Goal: Task Accomplishment & Management: Complete application form

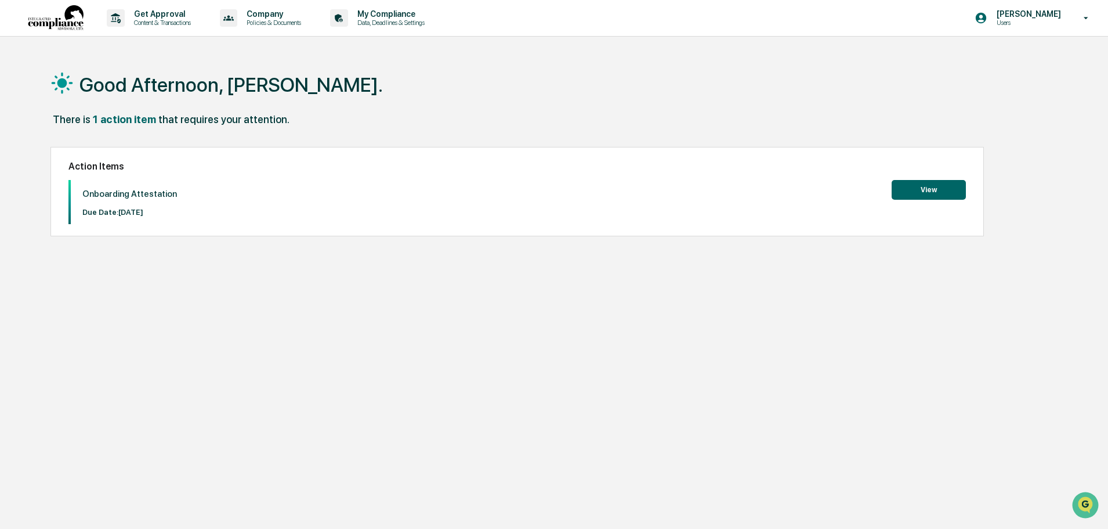
click at [932, 189] on button "View" at bounding box center [929, 190] width 74 height 20
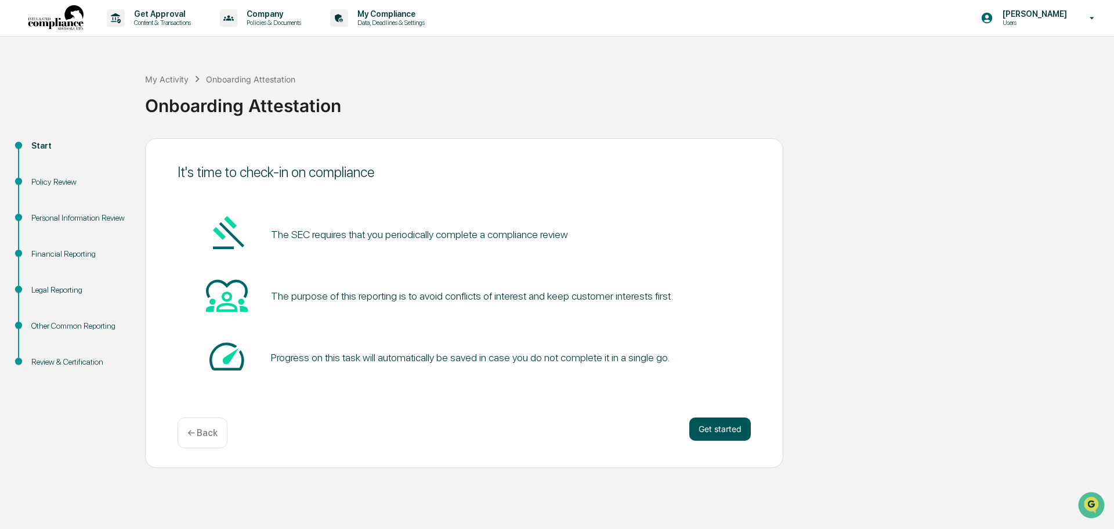
click at [718, 430] on button "Get started" at bounding box center [720, 428] width 62 height 23
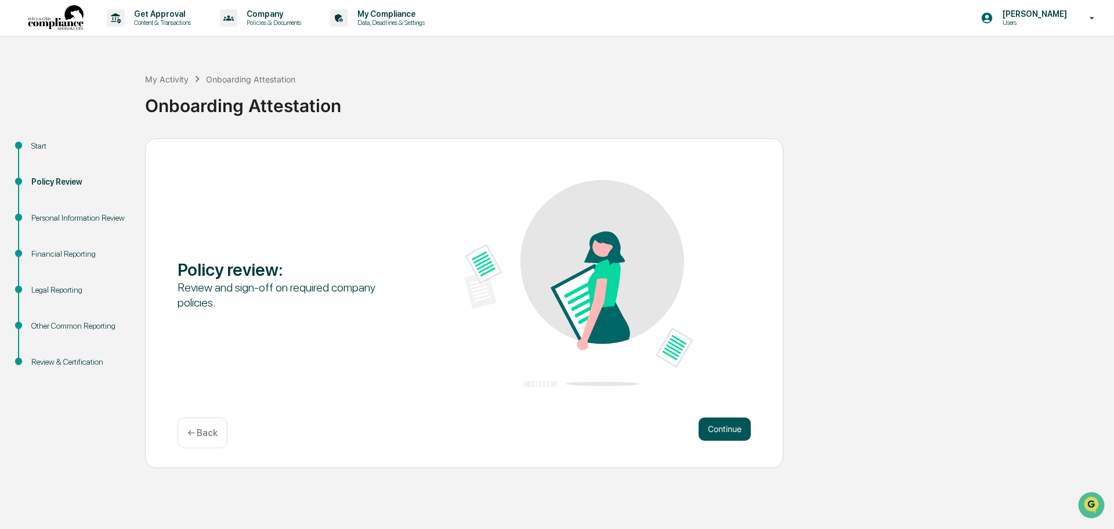
click at [729, 427] on button "Continue" at bounding box center [725, 428] width 52 height 23
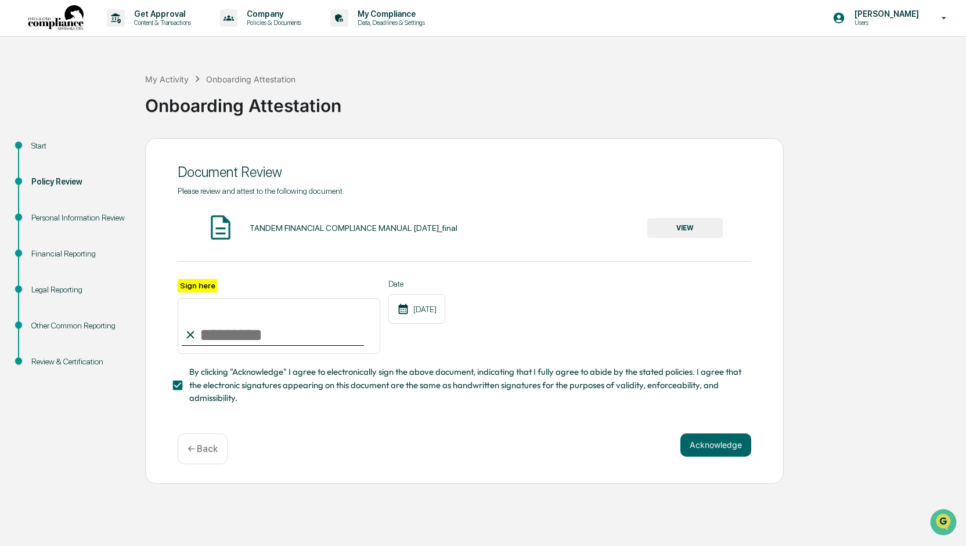
click at [232, 327] on input "Sign here" at bounding box center [279, 326] width 203 height 56
type input "**********"
click at [724, 449] on button "Acknowledge" at bounding box center [715, 444] width 71 height 23
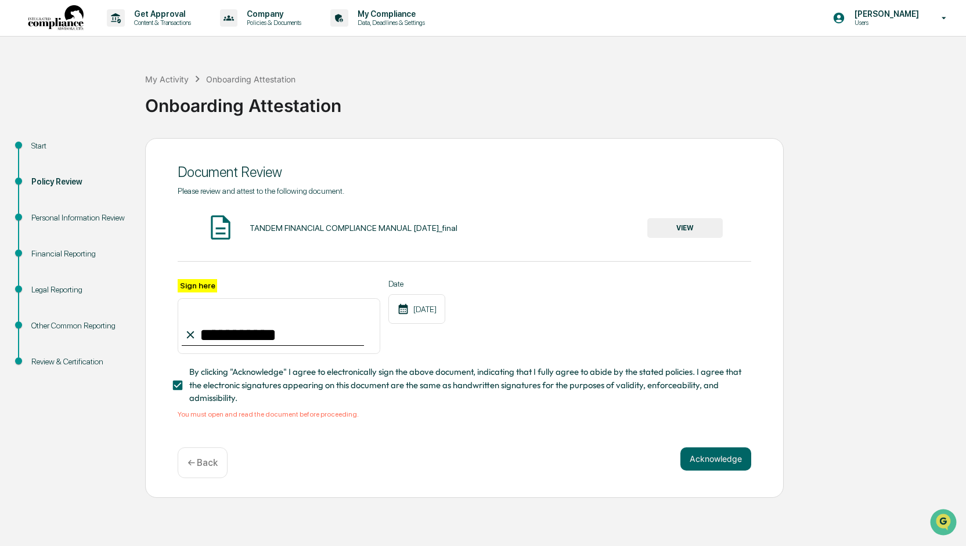
click at [677, 227] on button "VIEW" at bounding box center [684, 228] width 75 height 20
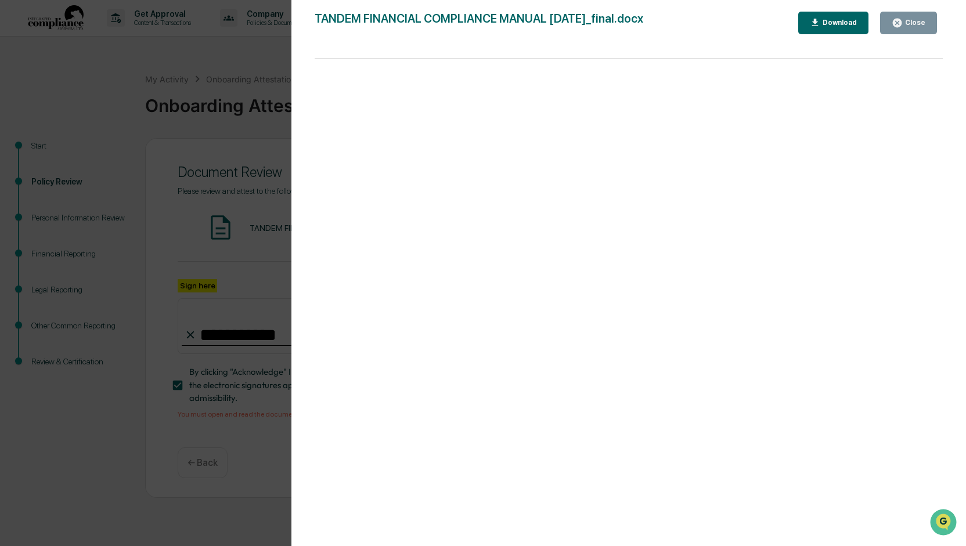
click at [841, 23] on div "Download" at bounding box center [838, 23] width 37 height 8
click at [920, 23] on div "Close" at bounding box center [913, 23] width 23 height 8
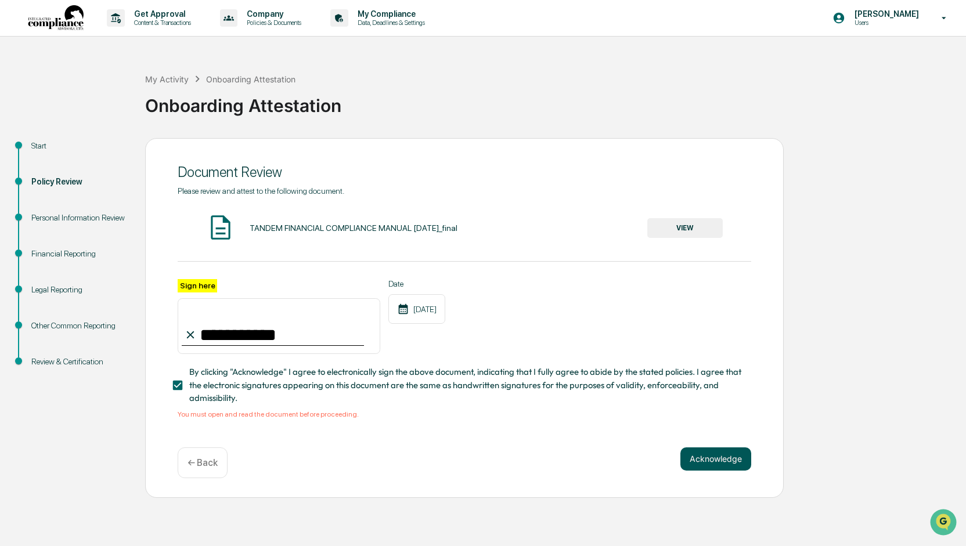
click at [714, 459] on button "Acknowledge" at bounding box center [715, 458] width 71 height 23
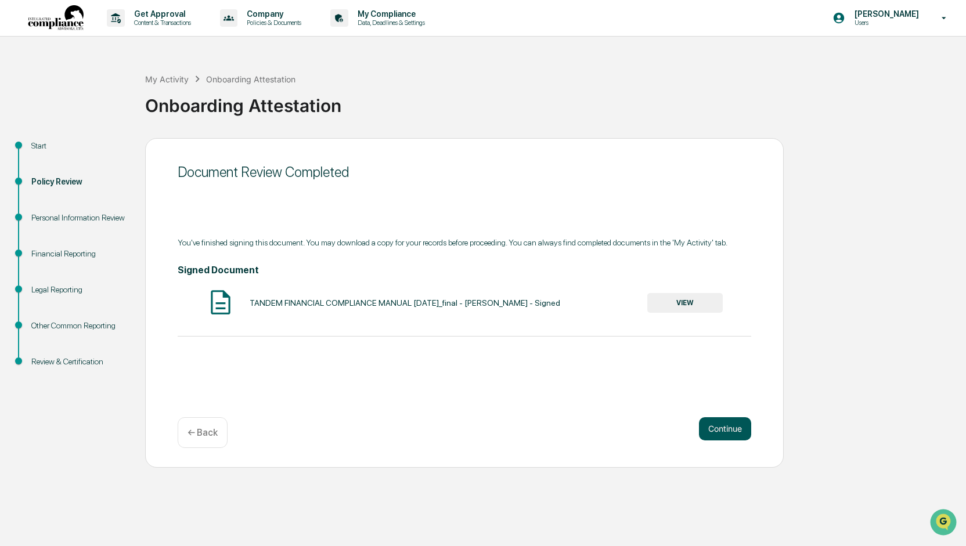
click at [729, 428] on button "Continue" at bounding box center [725, 428] width 52 height 23
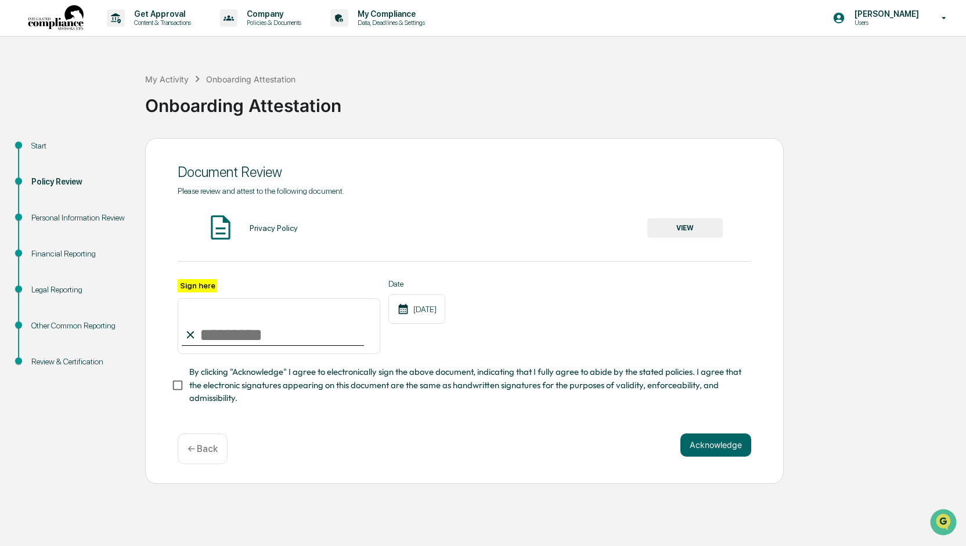
click at [220, 336] on input "Sign here" at bounding box center [279, 326] width 203 height 56
type input "**********"
click at [725, 451] on button "Acknowledge" at bounding box center [715, 444] width 71 height 23
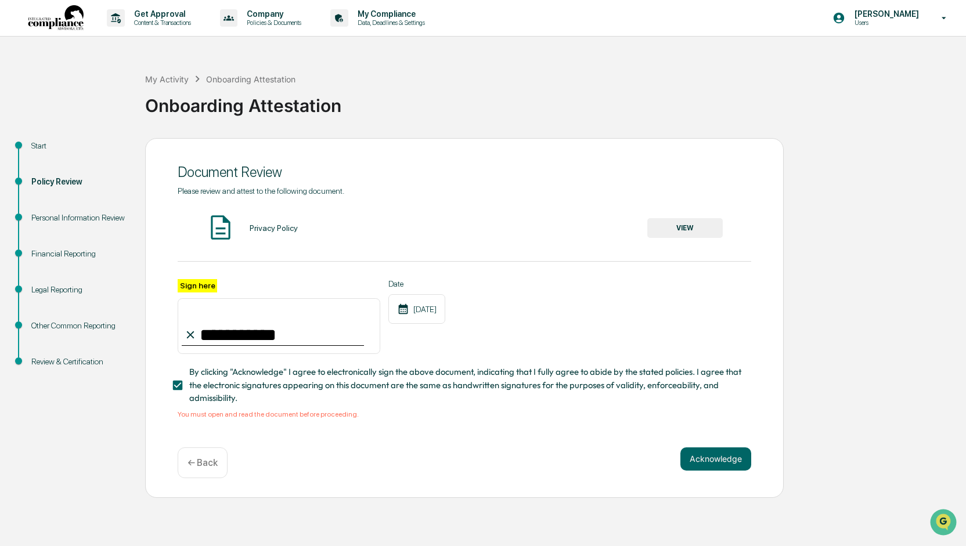
click at [681, 230] on button "VIEW" at bounding box center [684, 228] width 75 height 20
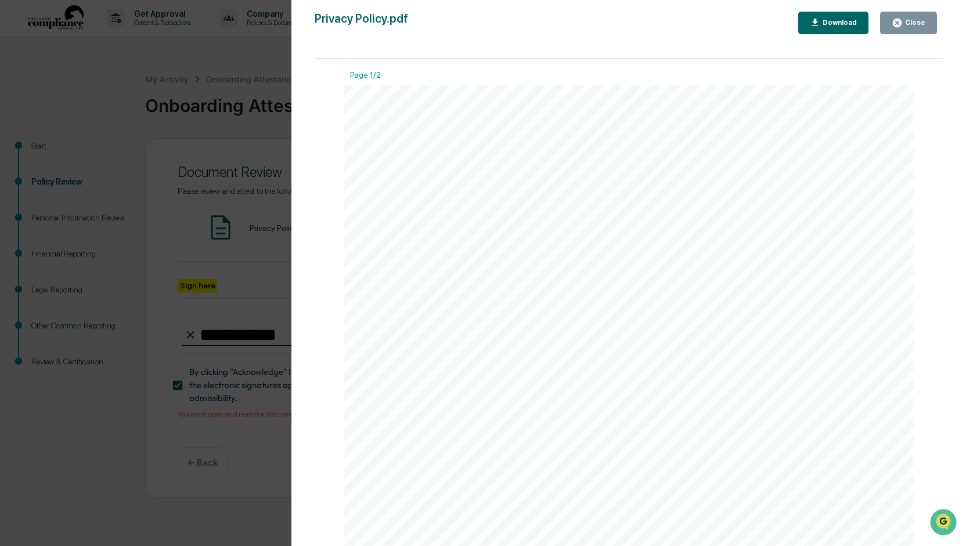
click at [844, 20] on div "Download" at bounding box center [838, 23] width 37 height 8
click at [920, 23] on div "Close" at bounding box center [913, 23] width 23 height 8
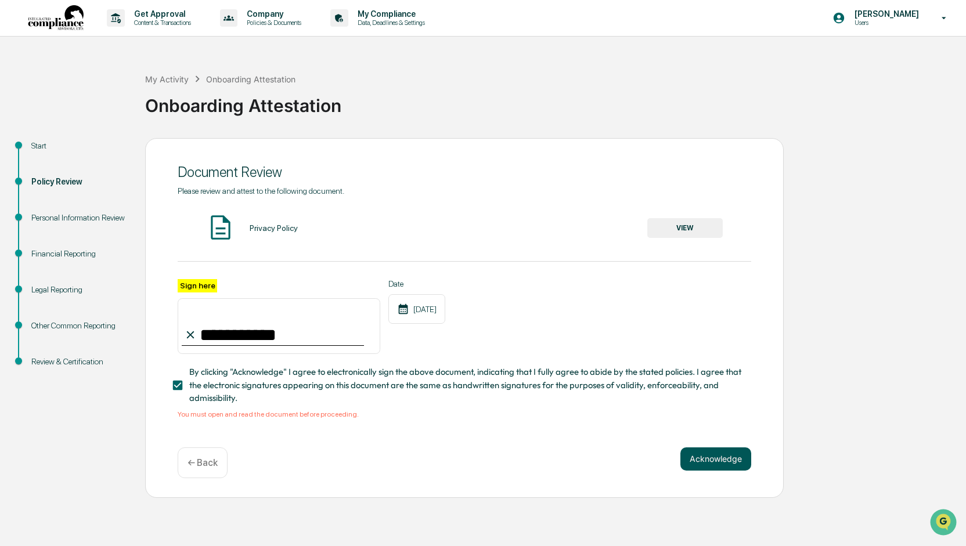
click at [704, 461] on button "Acknowledge" at bounding box center [715, 458] width 71 height 23
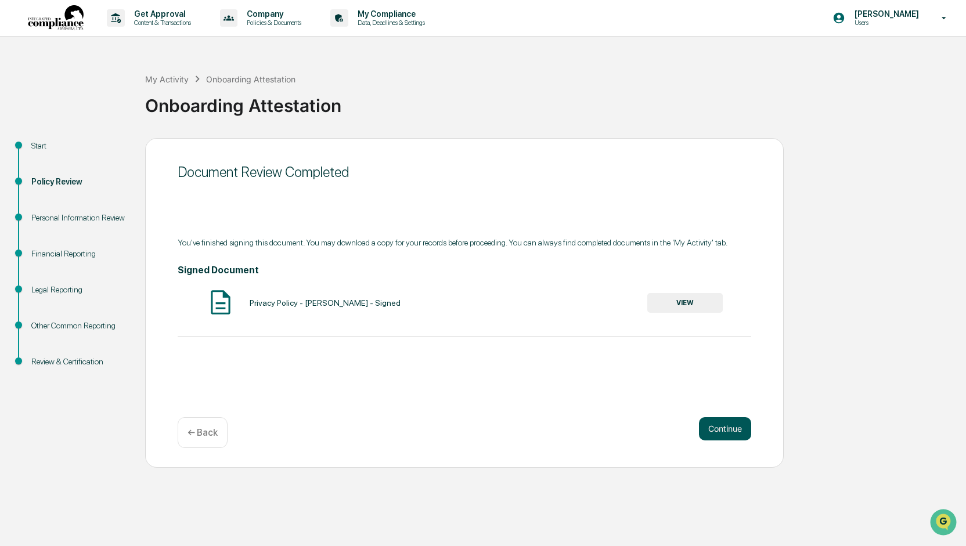
click at [729, 422] on button "Continue" at bounding box center [725, 428] width 52 height 23
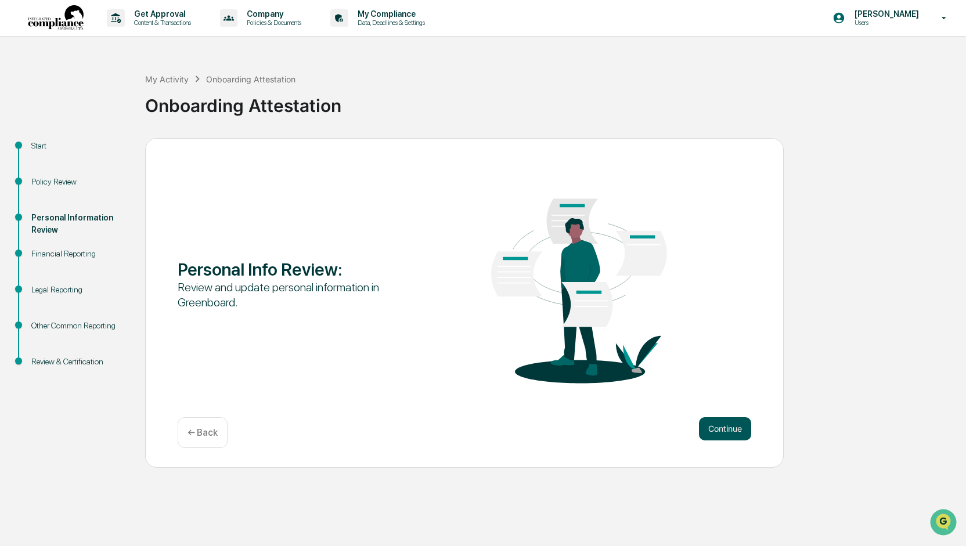
click at [727, 423] on button "Continue" at bounding box center [725, 428] width 52 height 23
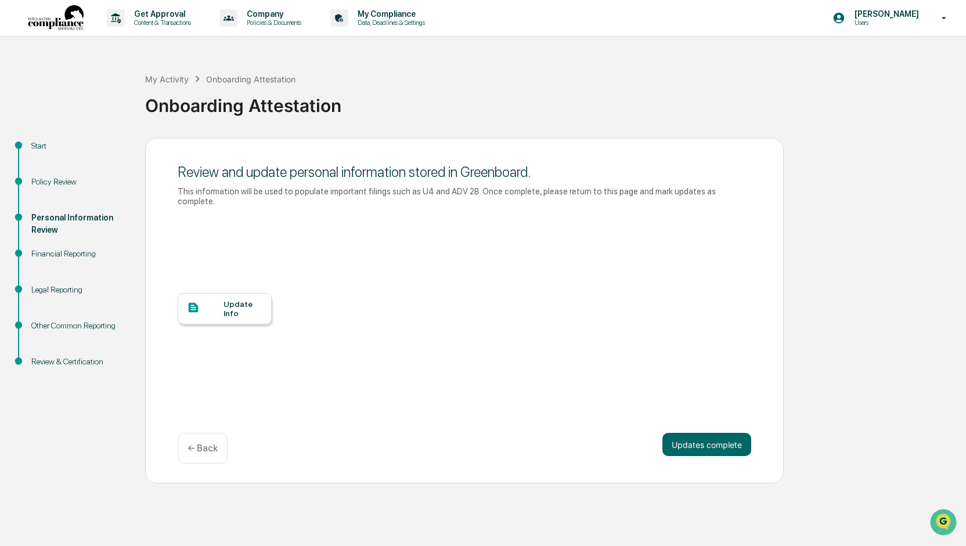
click at [234, 299] on div "Update Info" at bounding box center [242, 308] width 39 height 19
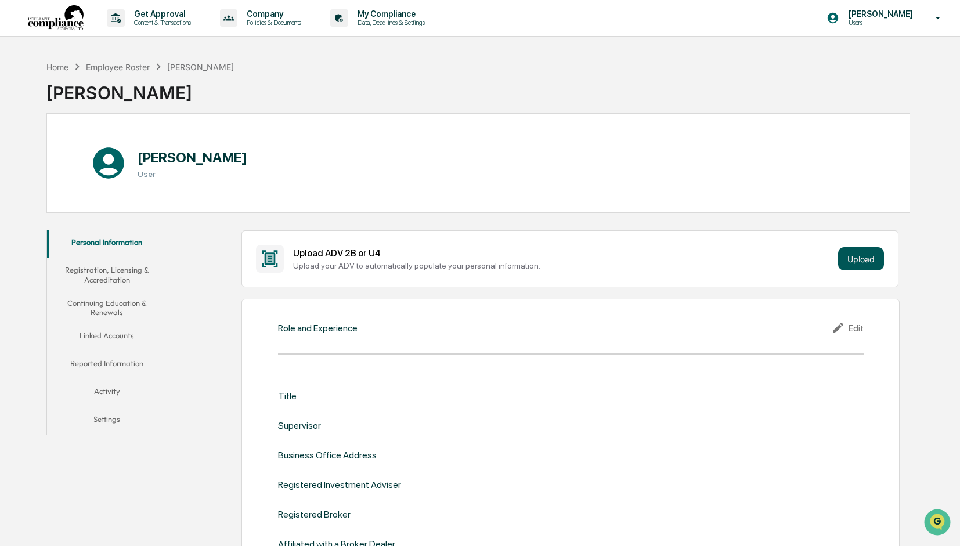
click at [868, 254] on button "Upload" at bounding box center [861, 258] width 46 height 23
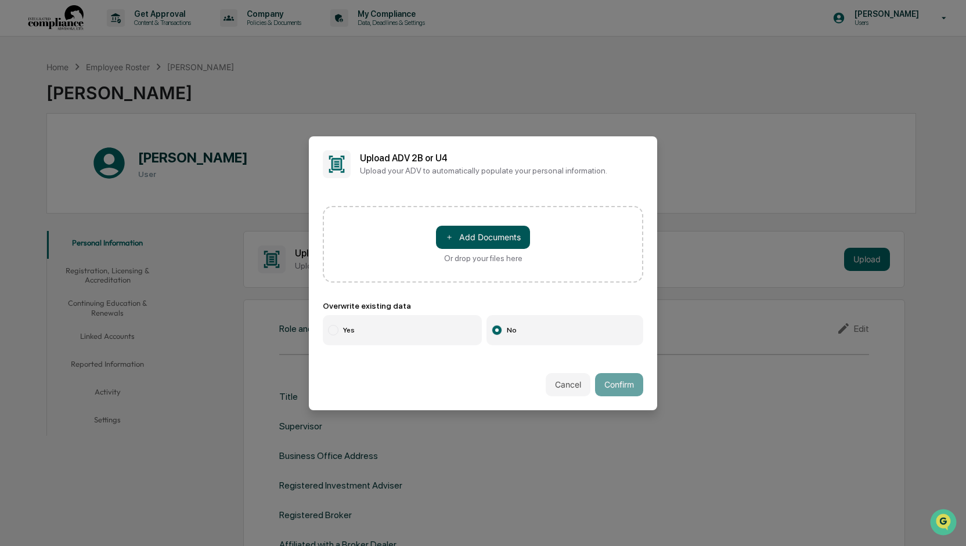
click at [508, 238] on button "＋ Add Documents" at bounding box center [483, 237] width 94 height 23
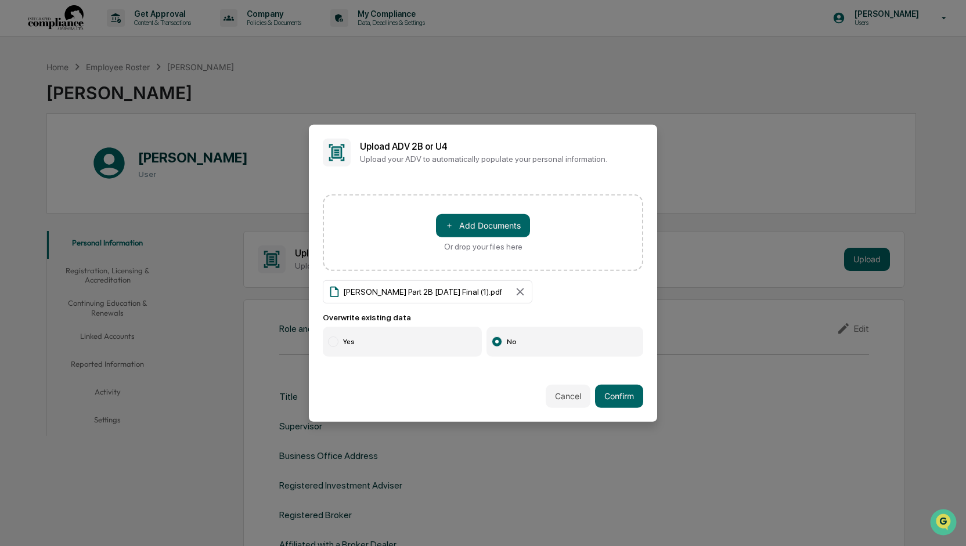
click at [385, 339] on label "Yes" at bounding box center [402, 342] width 159 height 30
click at [620, 394] on button "Confirm" at bounding box center [619, 396] width 48 height 23
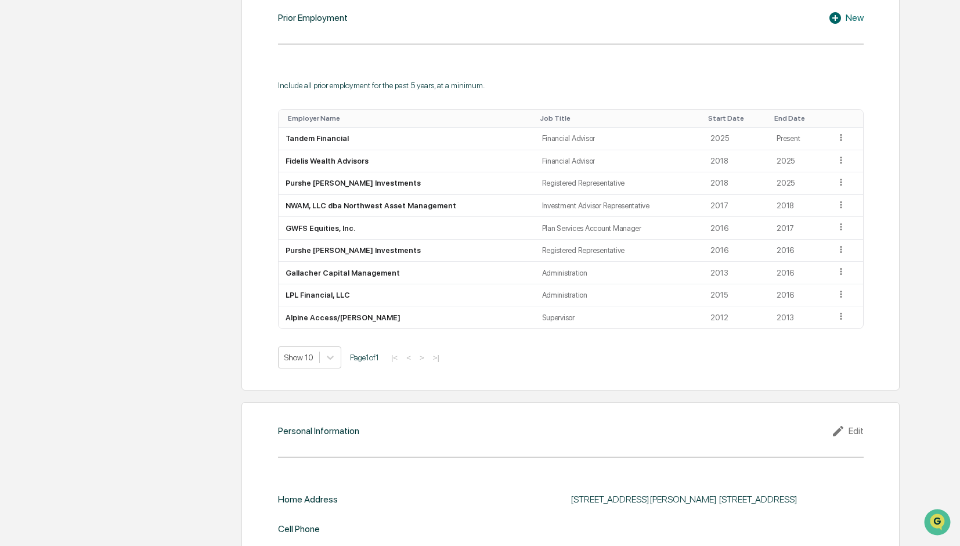
scroll to position [961, 0]
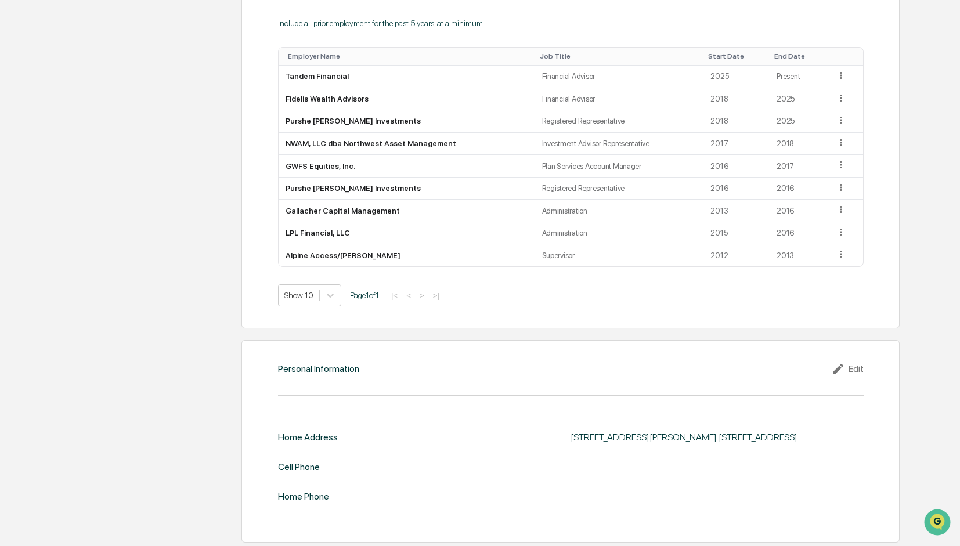
click at [849, 365] on div "Edit" at bounding box center [847, 369] width 32 height 14
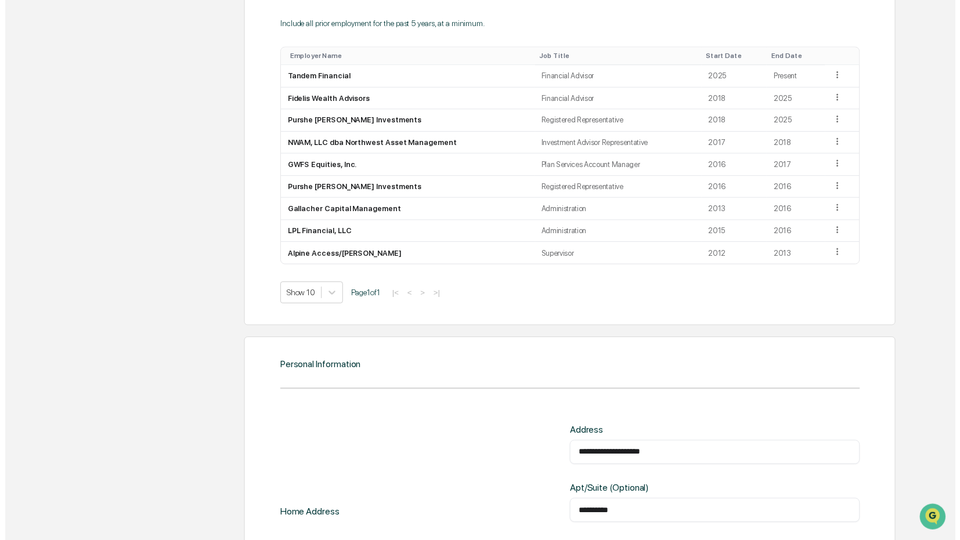
scroll to position [1171, 0]
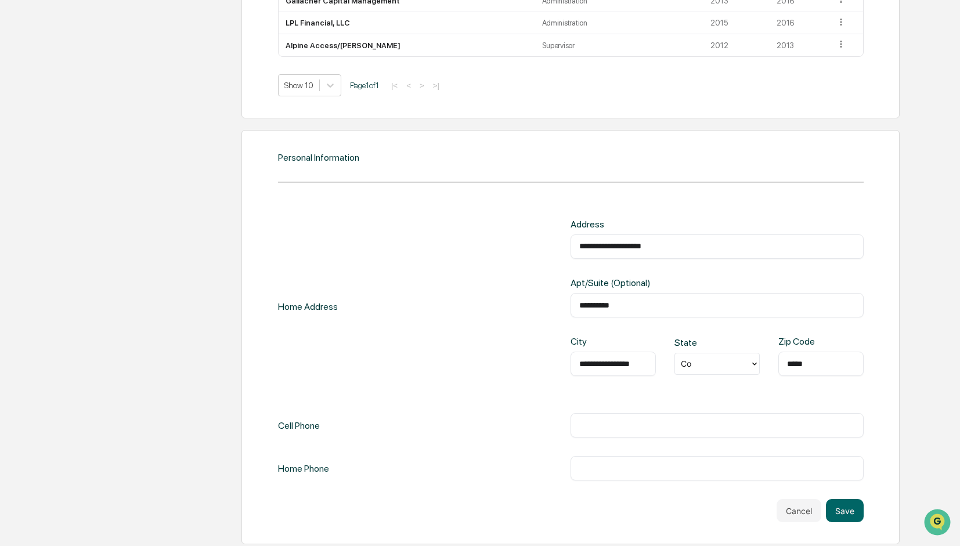
drag, startPoint x: 670, startPoint y: 244, endPoint x: 563, endPoint y: 252, distance: 107.6
click at [563, 252] on div "**********" at bounding box center [570, 307] width 585 height 176
type input "**********"
type input "*********"
type input "*****"
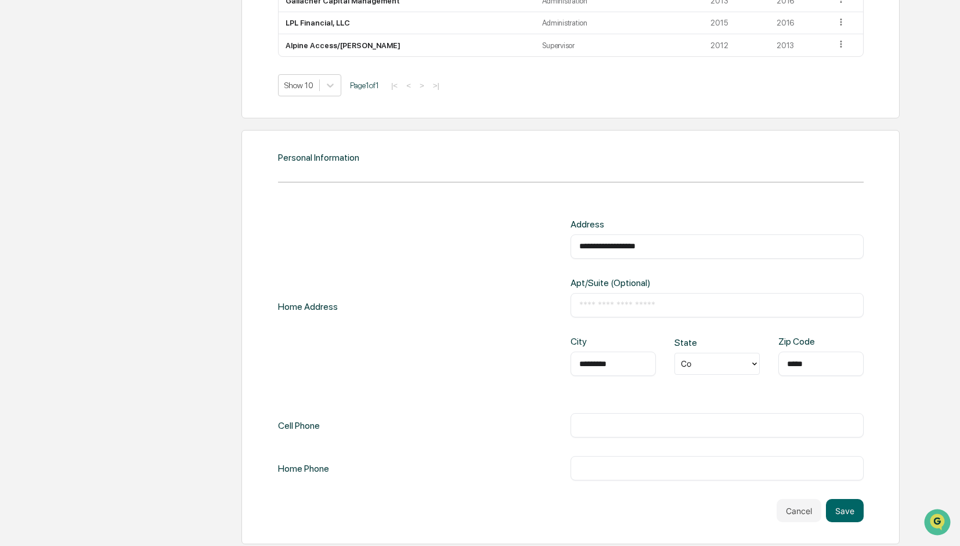
click at [352, 421] on div "Cell Phone ​" at bounding box center [570, 425] width 585 height 24
click at [596, 427] on input "text" at bounding box center [716, 426] width 275 height 12
type input "**********"
click at [598, 465] on input "text" at bounding box center [716, 468] width 275 height 12
type input "**********"
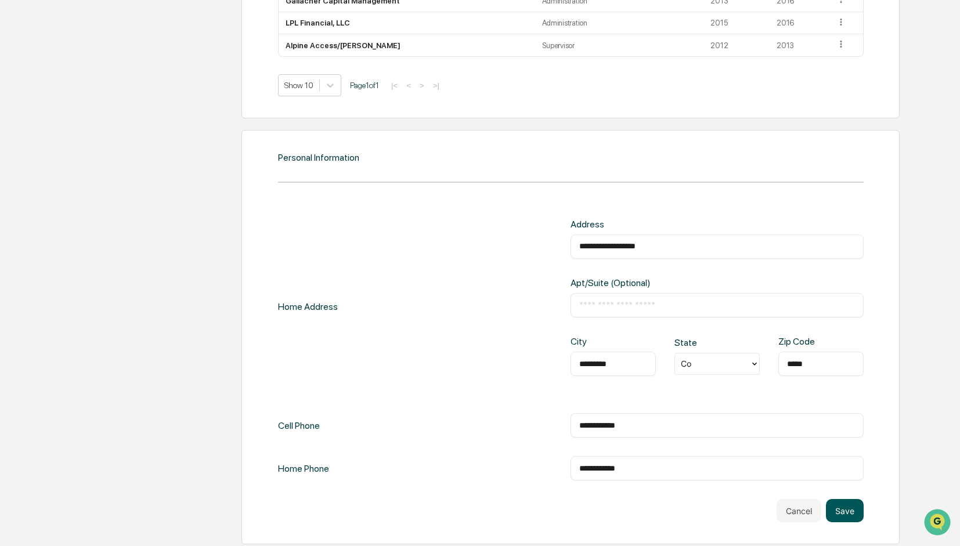
click at [845, 505] on button "Save" at bounding box center [845, 510] width 38 height 23
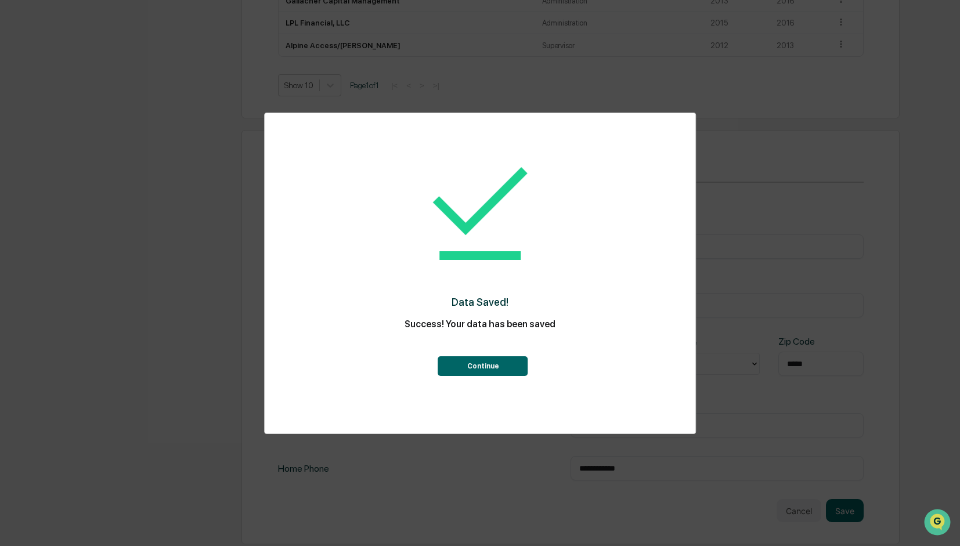
click at [487, 366] on button "Continue" at bounding box center [483, 366] width 90 height 20
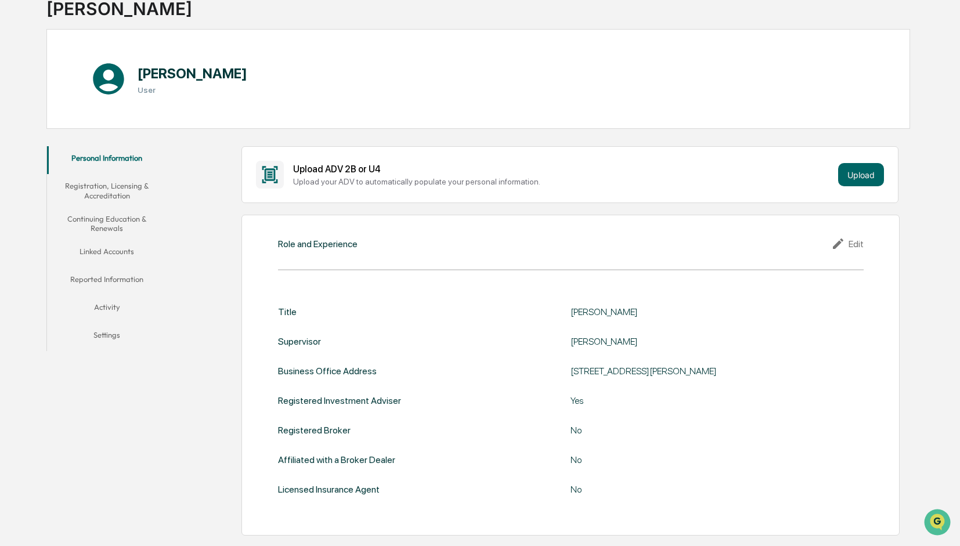
scroll to position [0, 0]
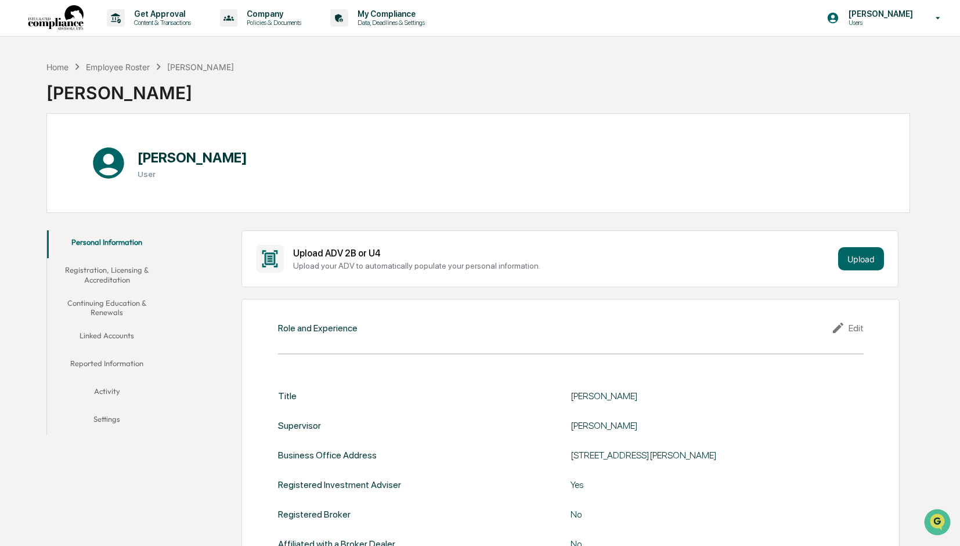
click at [116, 277] on button "Registration, Licensing & Accreditation" at bounding box center [107, 274] width 120 height 33
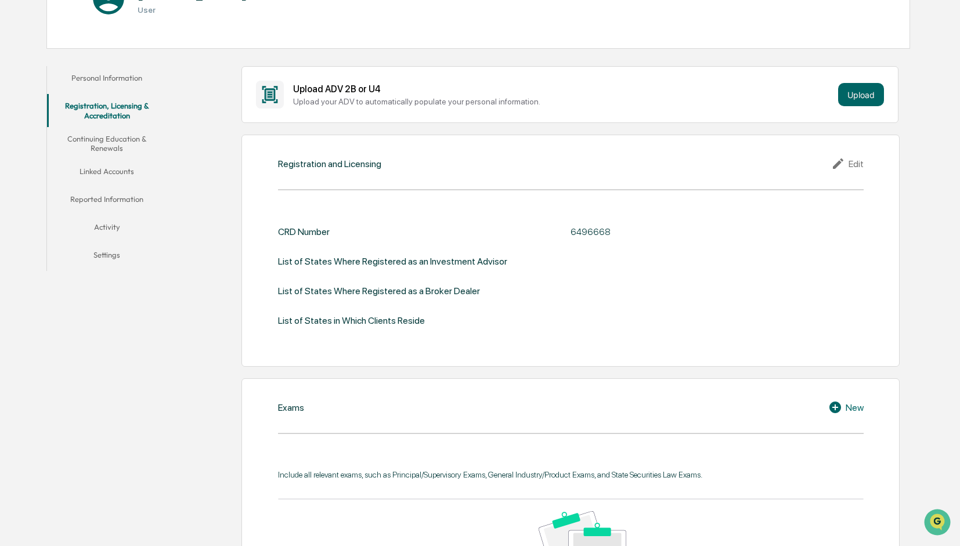
scroll to position [162, 0]
click at [854, 162] on div "Edit" at bounding box center [847, 165] width 32 height 14
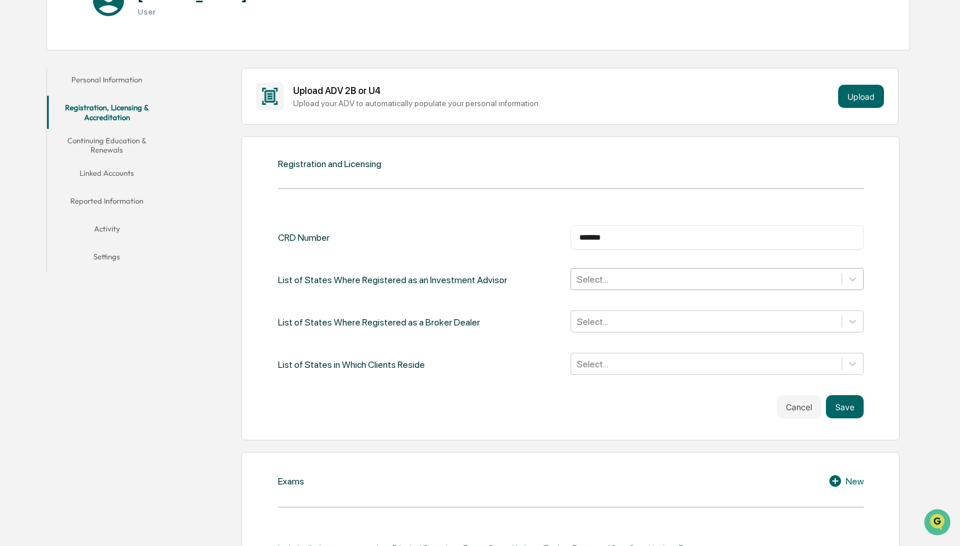
click at [625, 279] on div at bounding box center [706, 279] width 258 height 13
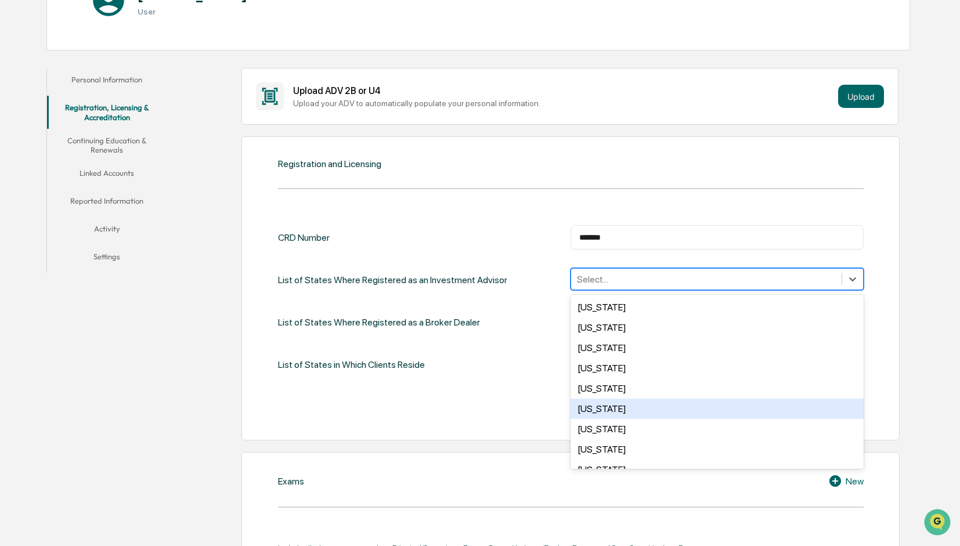
click at [625, 406] on div "Colorado" at bounding box center [716, 409] width 292 height 20
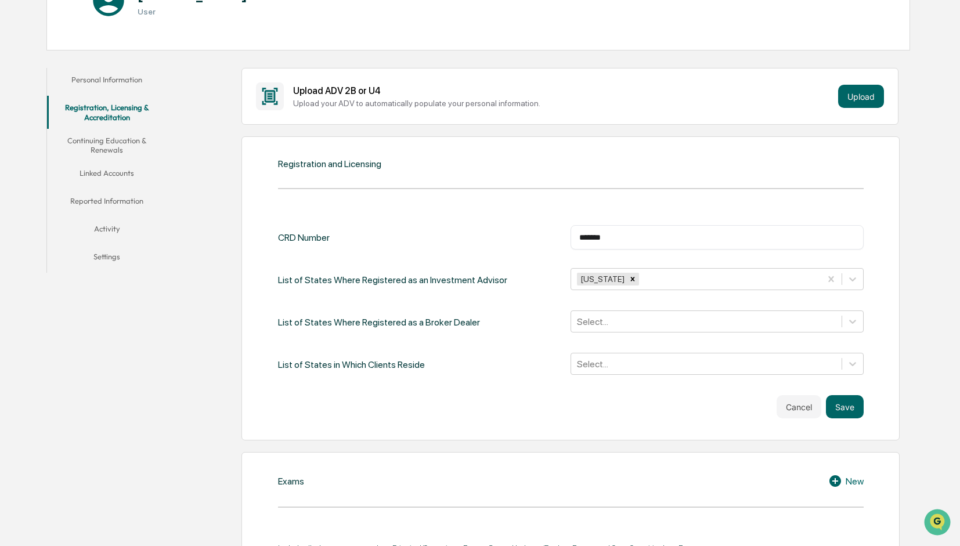
click at [714, 232] on input "*******" at bounding box center [716, 238] width 275 height 12
